Goal: Information Seeking & Learning: Learn about a topic

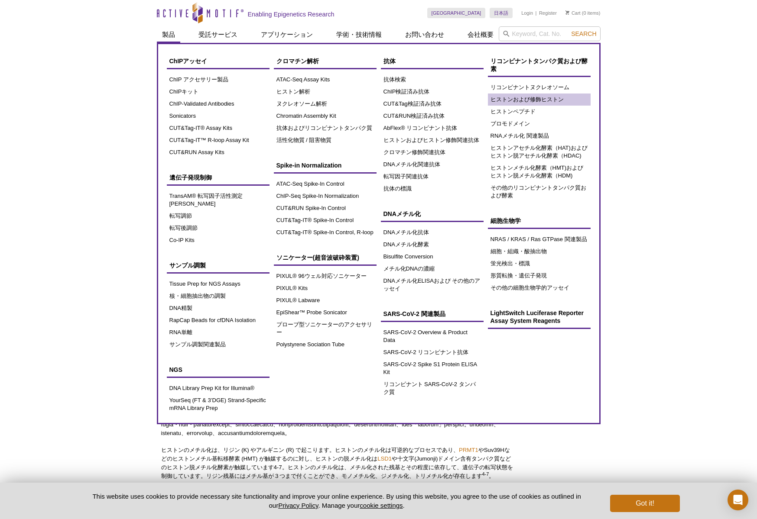
click at [558, 97] on link "ヒストンおよび修飾ヒストン" at bounding box center [539, 100] width 103 height 12
click at [302, 210] on link "CUT&RUN Spike-In Control" at bounding box center [325, 208] width 103 height 12
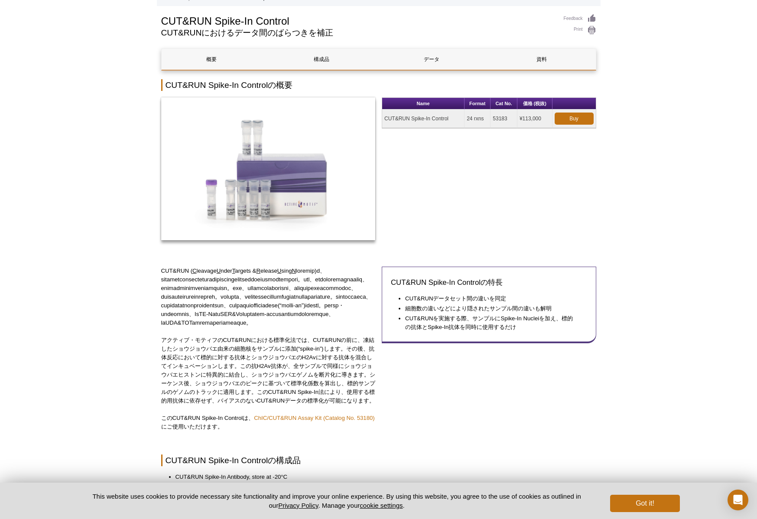
scroll to position [48, 0]
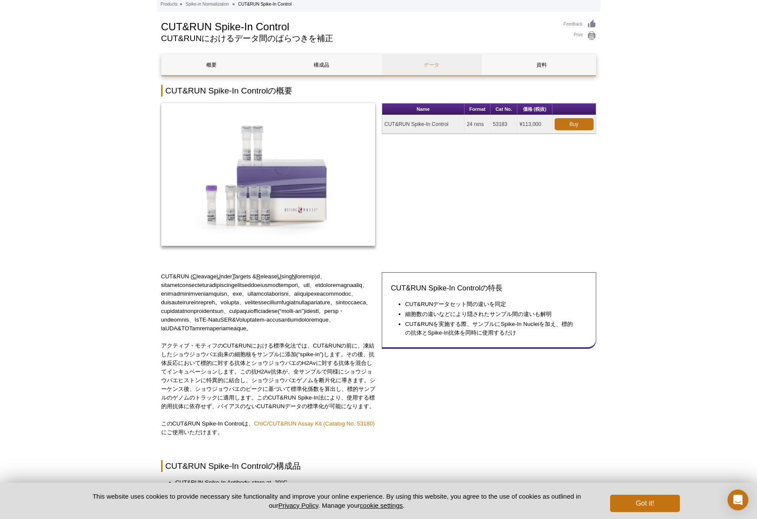
click at [448, 62] on link "データ" at bounding box center [432, 65] width 100 height 21
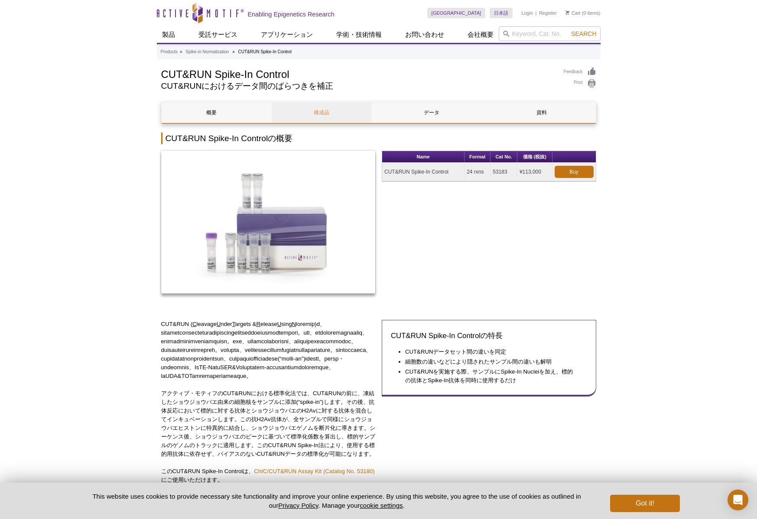
click at [310, 116] on link "構成品" at bounding box center [322, 112] width 100 height 21
click at [204, 104] on link "概要" at bounding box center [212, 112] width 100 height 21
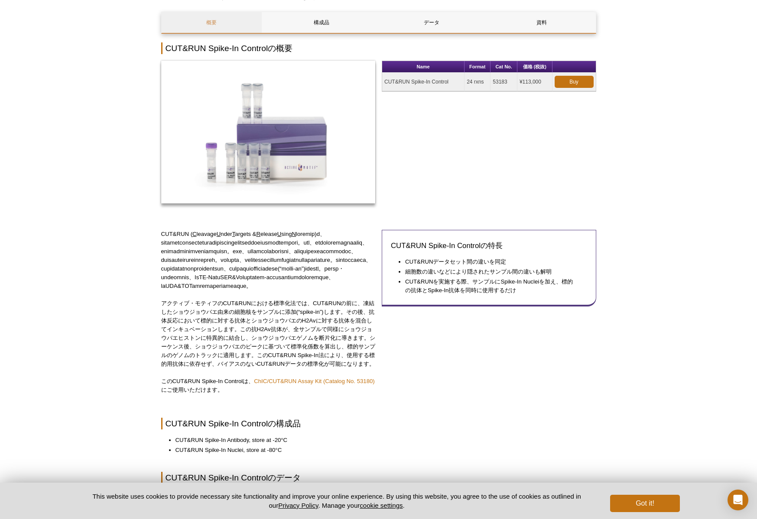
scroll to position [83, 0]
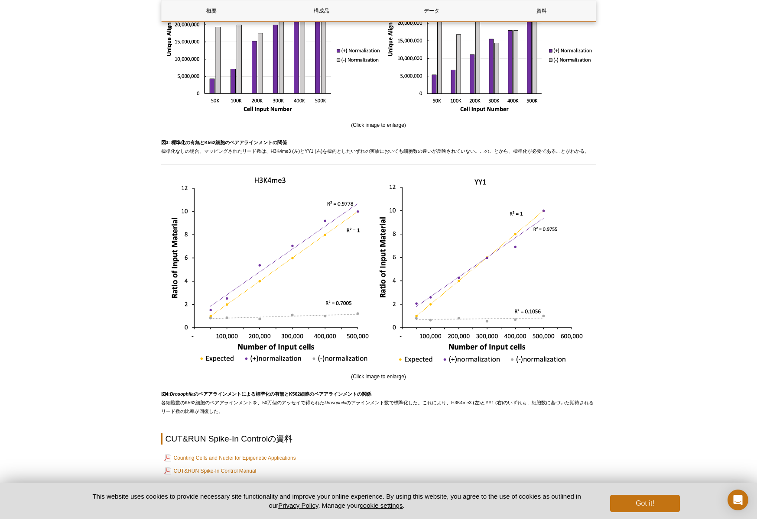
scroll to position [1507, 0]
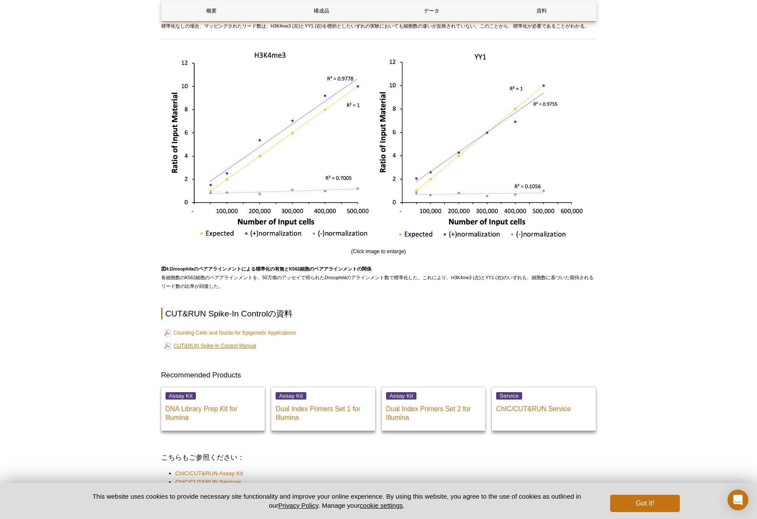
click at [210, 351] on link "CUT&RUN Spike-In Control Manual" at bounding box center [210, 346] width 92 height 10
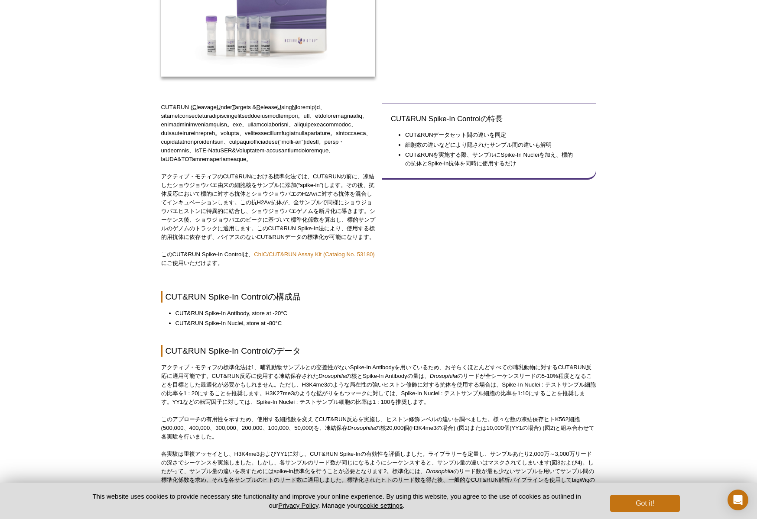
scroll to position [0, 0]
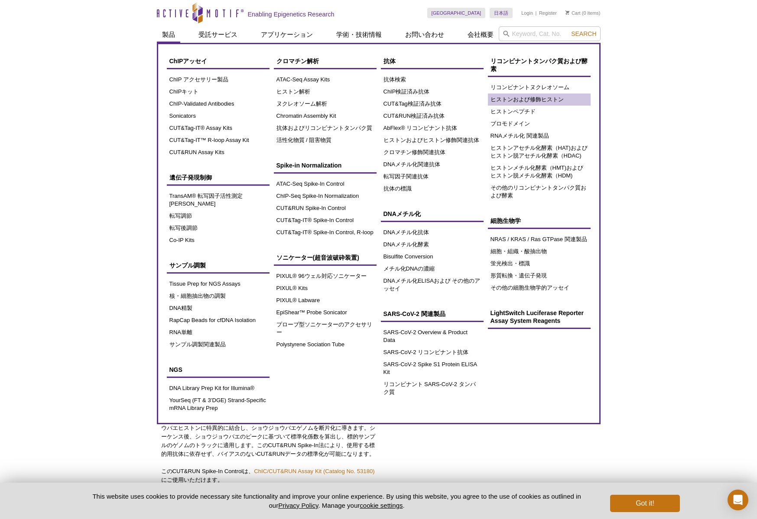
click at [540, 100] on link "ヒストンおよび修飾ヒストン" at bounding box center [539, 100] width 103 height 12
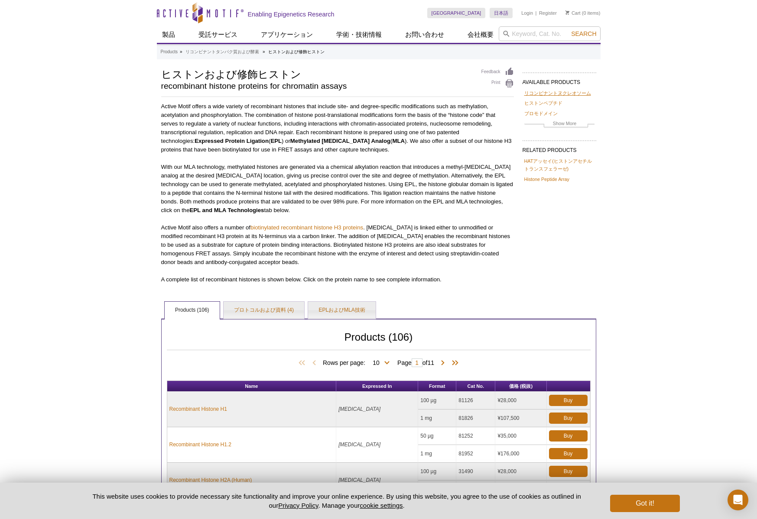
click at [561, 95] on link "リコンビナントヌクレオソーム" at bounding box center [557, 93] width 67 height 8
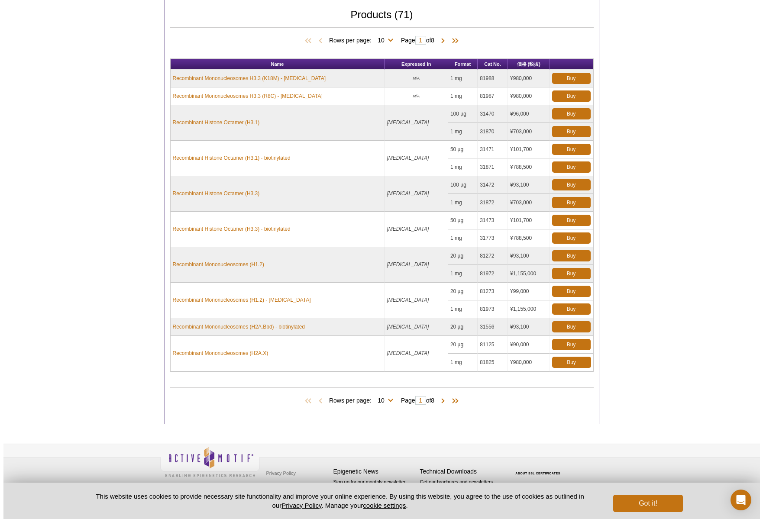
scroll to position [399, 0]
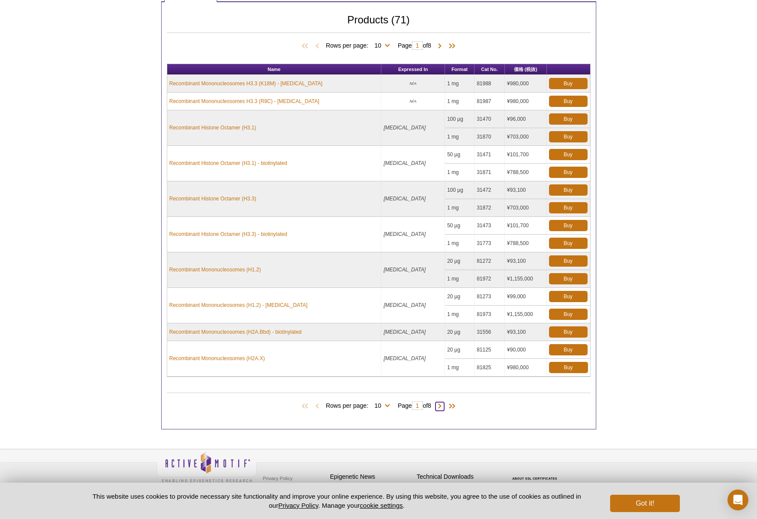
click at [444, 409] on span at bounding box center [439, 406] width 9 height 9
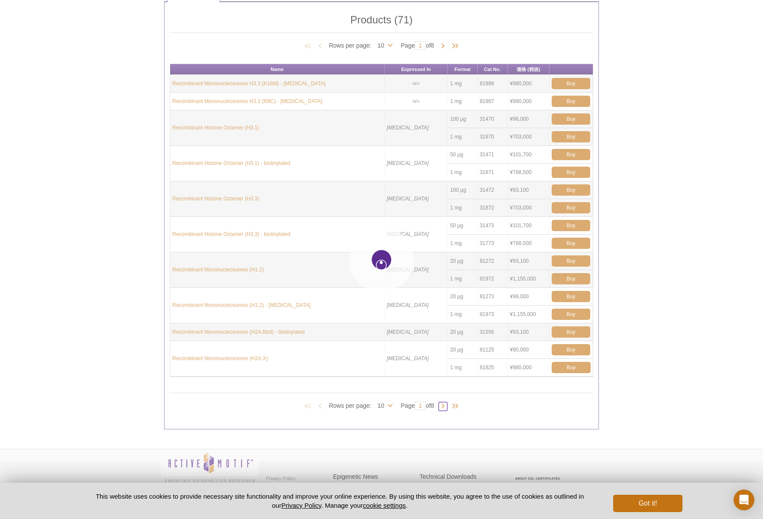
type input "2"
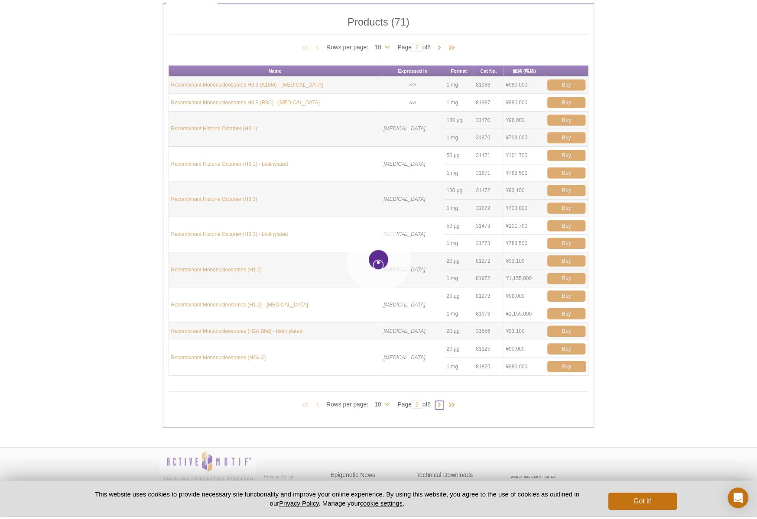
scroll to position [315, 0]
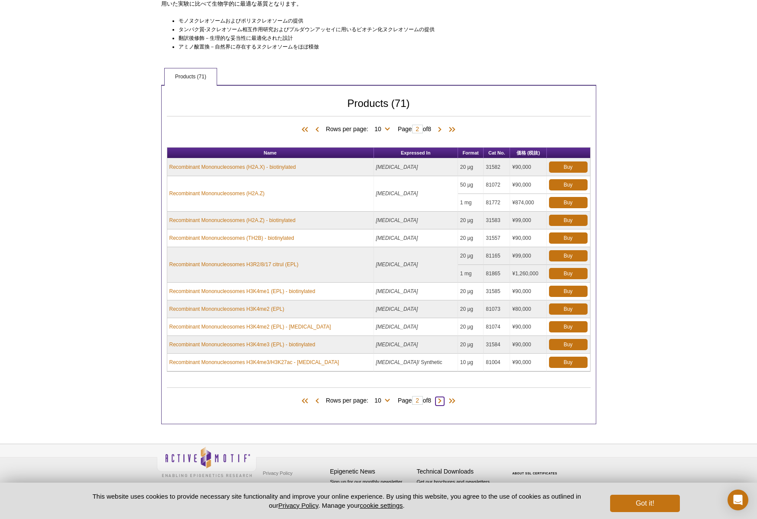
click at [440, 402] on span at bounding box center [439, 401] width 9 height 9
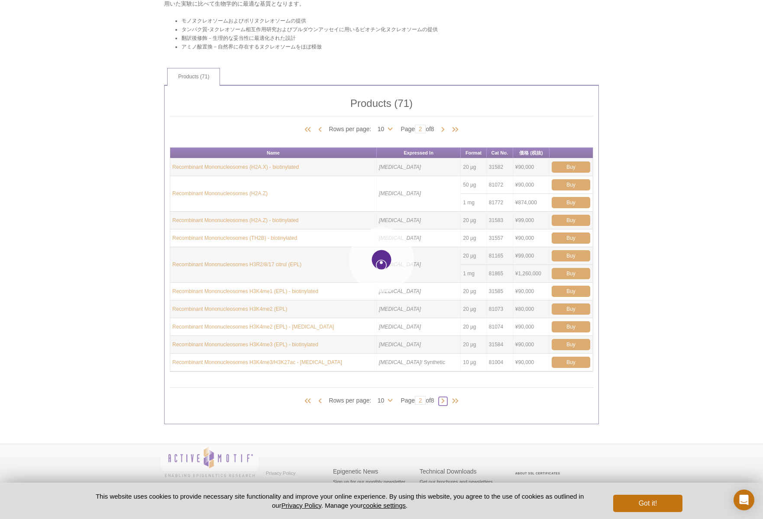
type input "3"
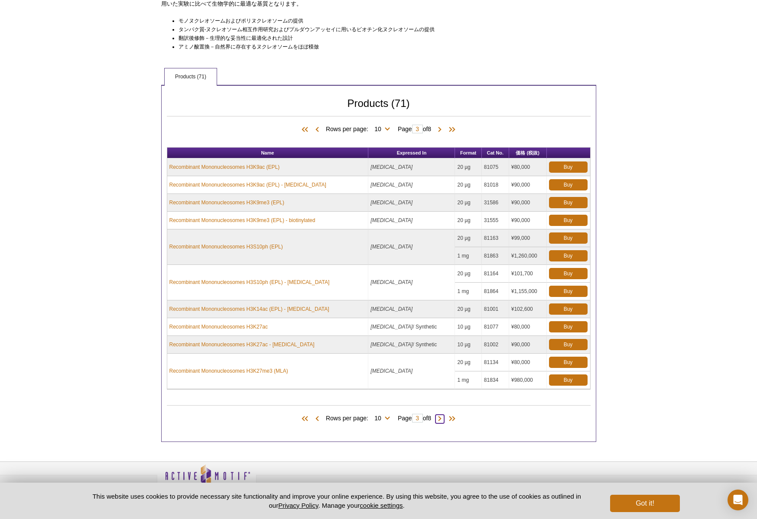
click at [444, 419] on span at bounding box center [439, 419] width 9 height 9
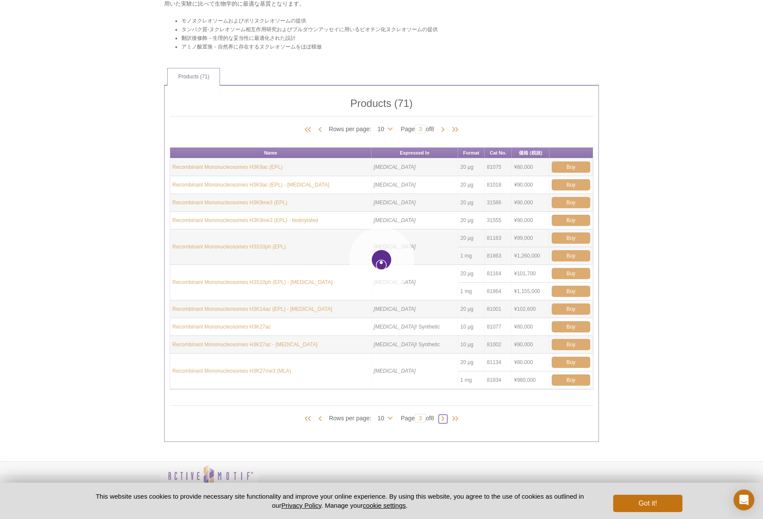
type input "4"
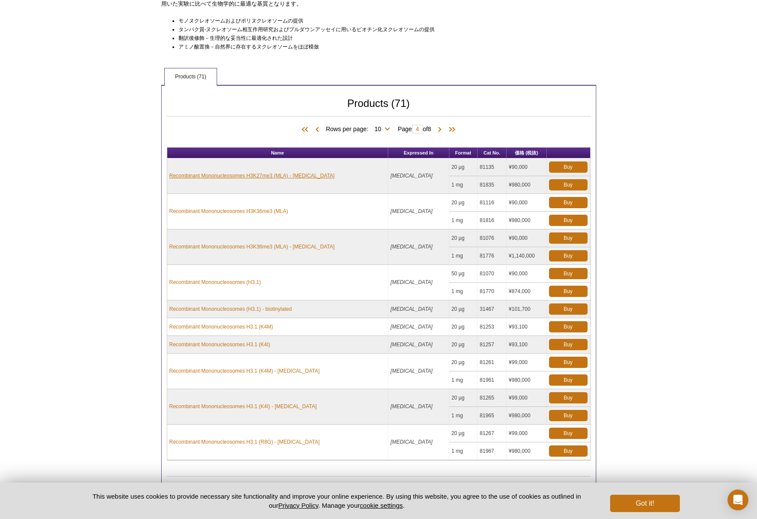
click at [289, 177] on link "Recombinant Mononucleosomes H3K27me3 (MLA) - biotin" at bounding box center [251, 176] width 165 height 8
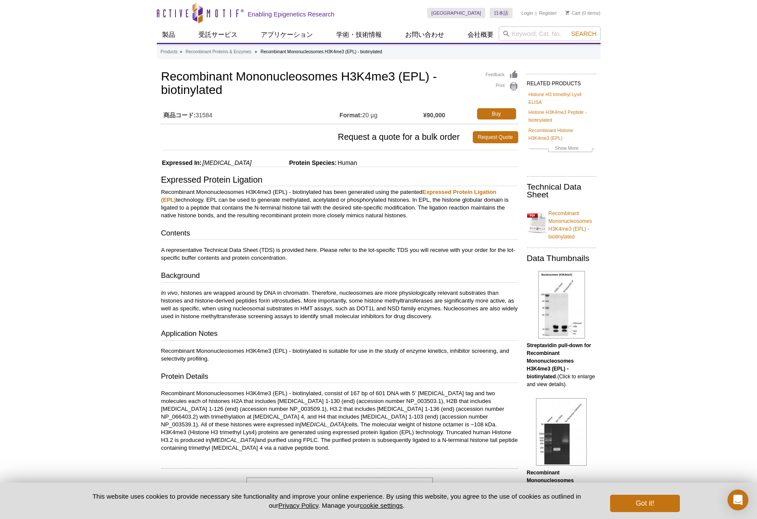
click at [560, 334] on img at bounding box center [561, 305] width 47 height 68
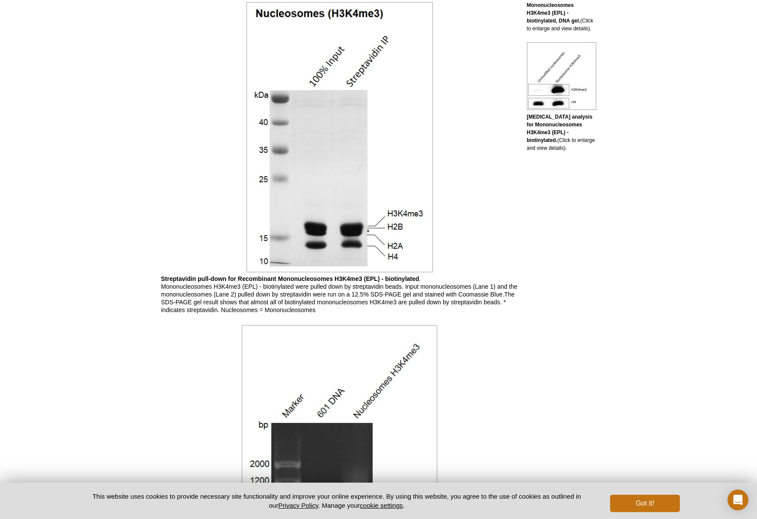
scroll to position [233, 0]
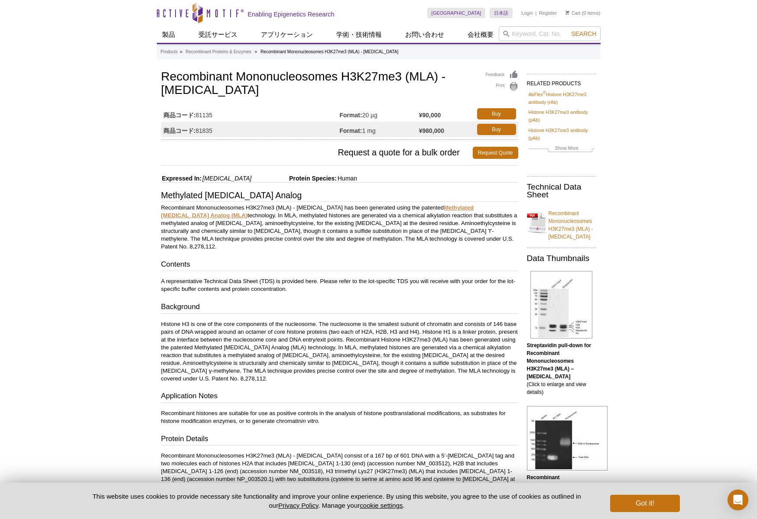
click at [473, 204] on strong "Methylated [MEDICAL_DATA] Analog (MLA)" at bounding box center [317, 211] width 313 height 14
